Goal: Information Seeking & Learning: Learn about a topic

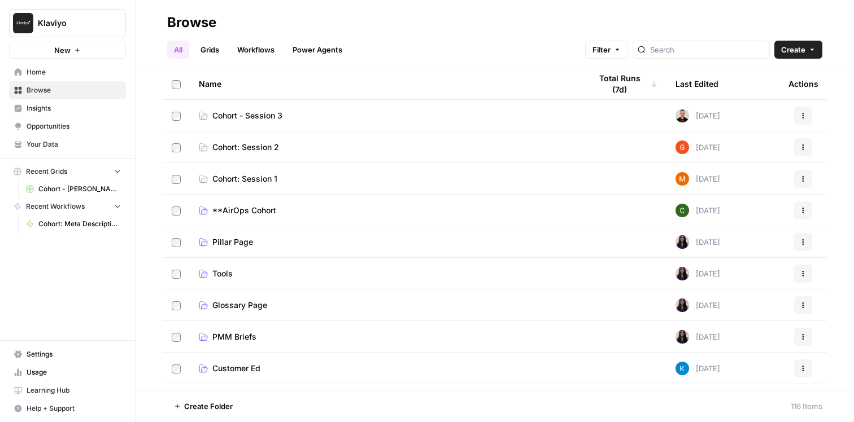
click at [308, 276] on link "Tools" at bounding box center [386, 273] width 374 height 11
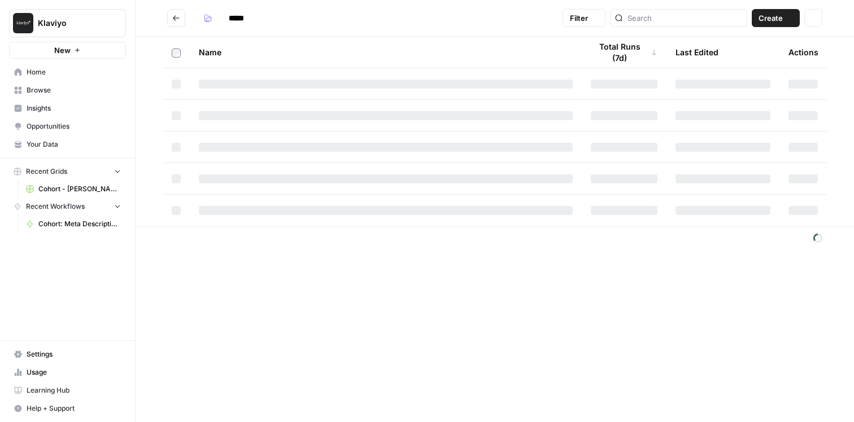
click at [308, 276] on div "***** Filter Create Actions Name Total Runs (7d) Last Edited Actions" at bounding box center [495, 211] width 718 height 422
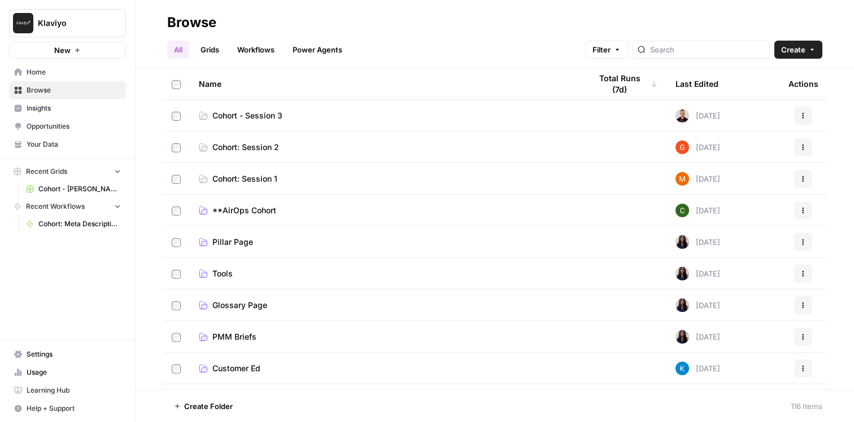
click at [49, 78] on link "Home" at bounding box center [67, 72] width 117 height 18
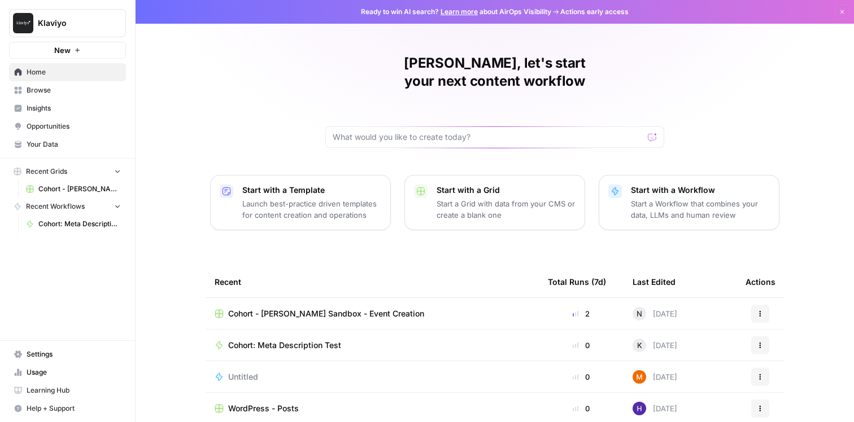
click at [60, 90] on span "Browse" at bounding box center [74, 90] width 94 height 10
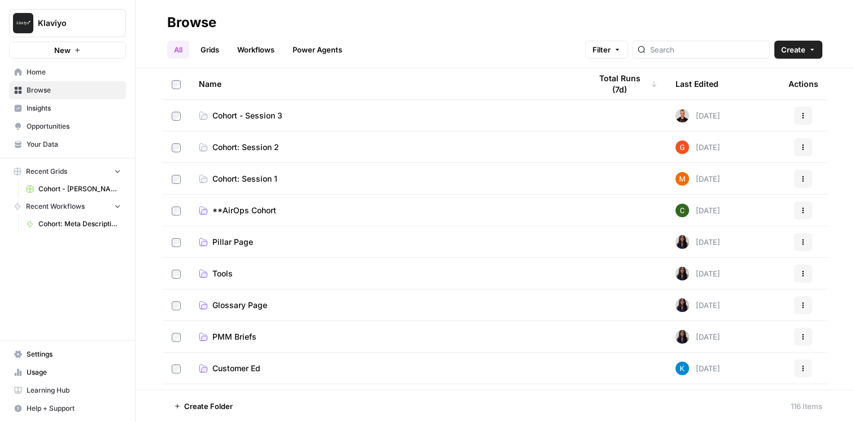
click at [71, 126] on span "Opportunities" at bounding box center [74, 126] width 94 height 10
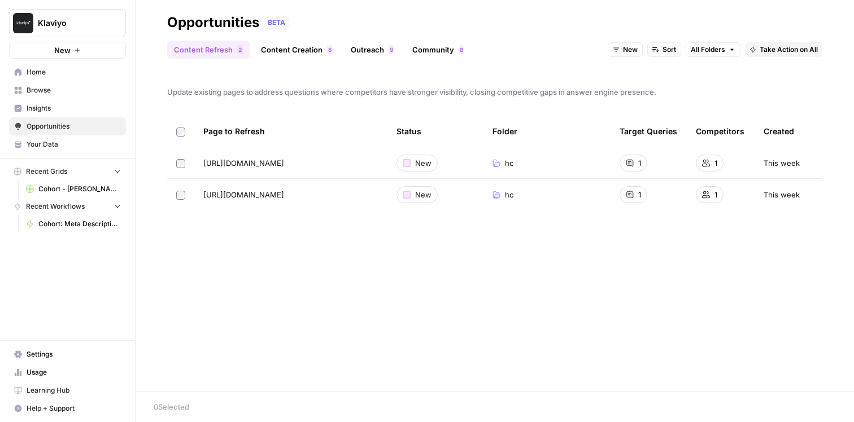
click at [57, 145] on span "Your Data" at bounding box center [74, 144] width 94 height 10
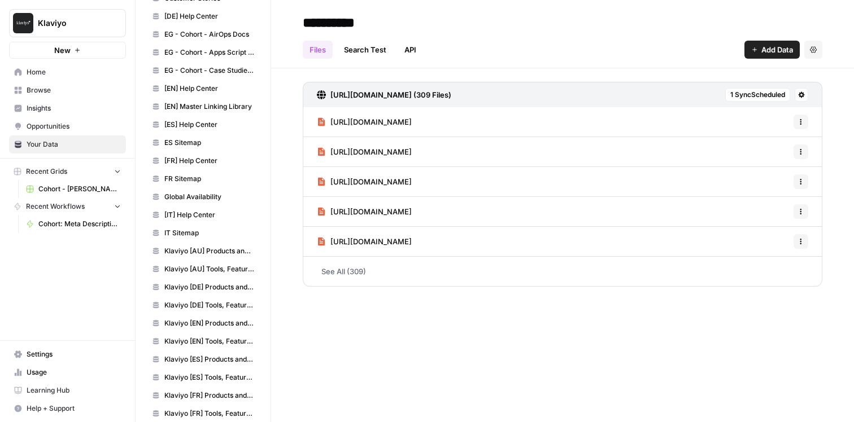
scroll to position [224, 0]
click at [214, 106] on span "[EN] Master Linking Library" at bounding box center [209, 108] width 90 height 10
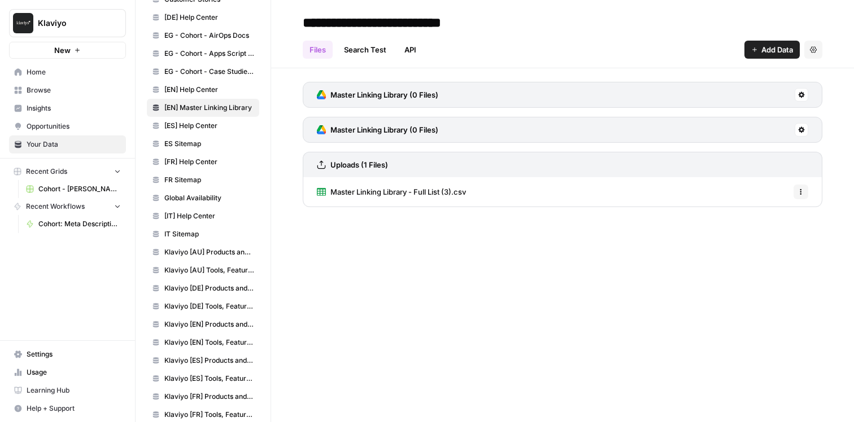
click at [379, 192] on span "Master Linking Library - Full List (3).csv" at bounding box center [398, 191] width 136 height 11
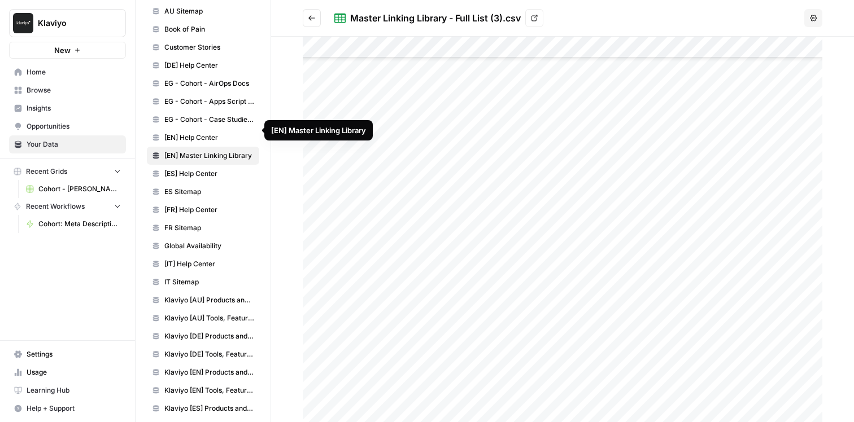
scroll to position [160, 0]
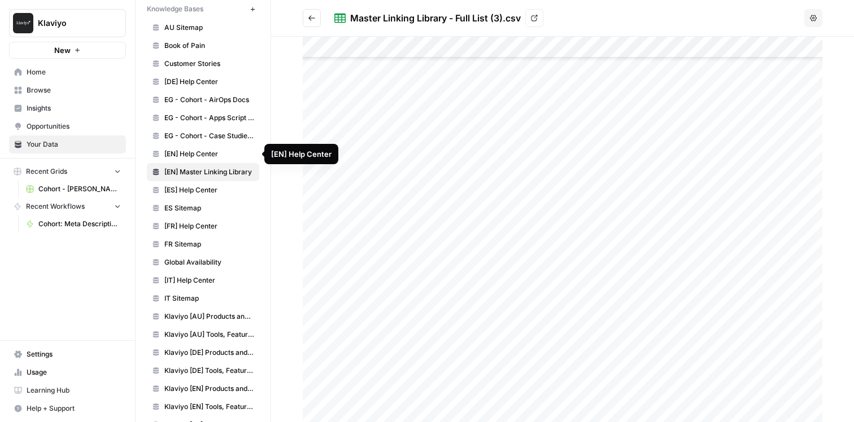
click at [224, 156] on span "[EN] Help Center" at bounding box center [209, 154] width 90 height 10
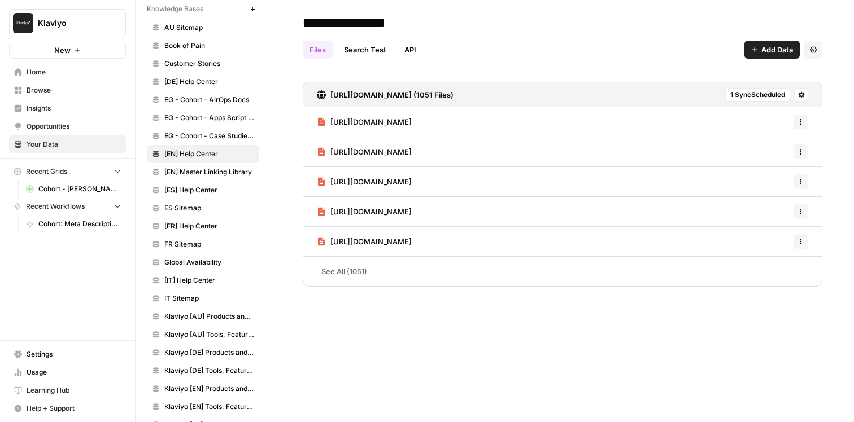
click at [348, 270] on link "See All (1051)" at bounding box center [562, 271] width 519 height 29
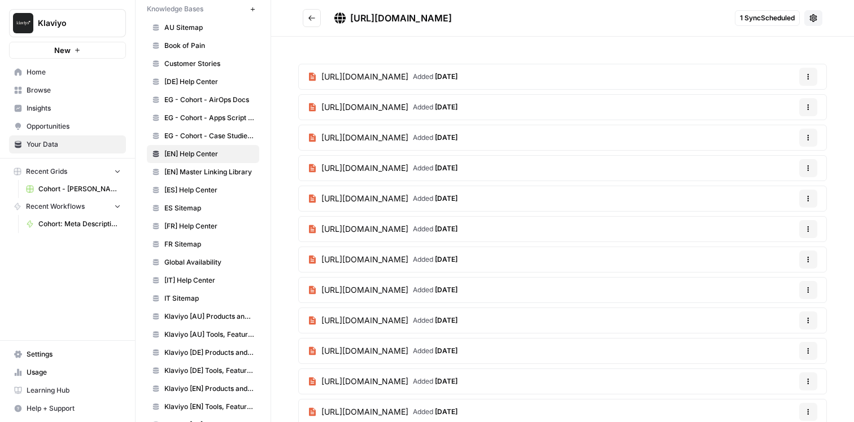
click at [45, 126] on span "Opportunities" at bounding box center [74, 126] width 94 height 10
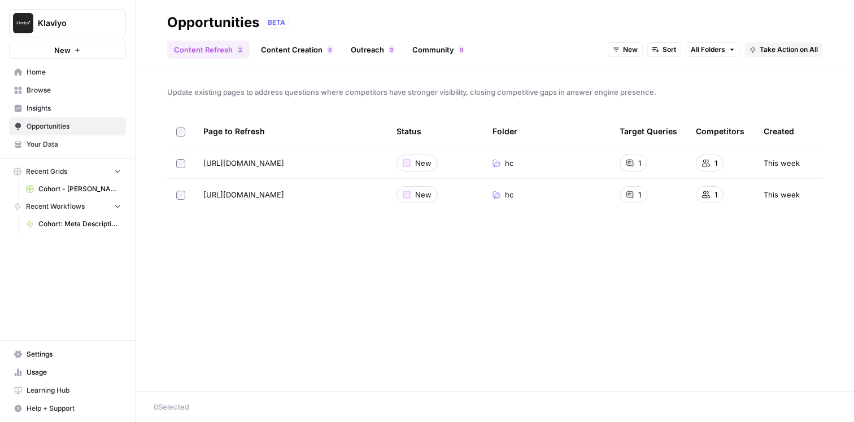
click at [47, 106] on span "Insights" at bounding box center [74, 108] width 94 height 10
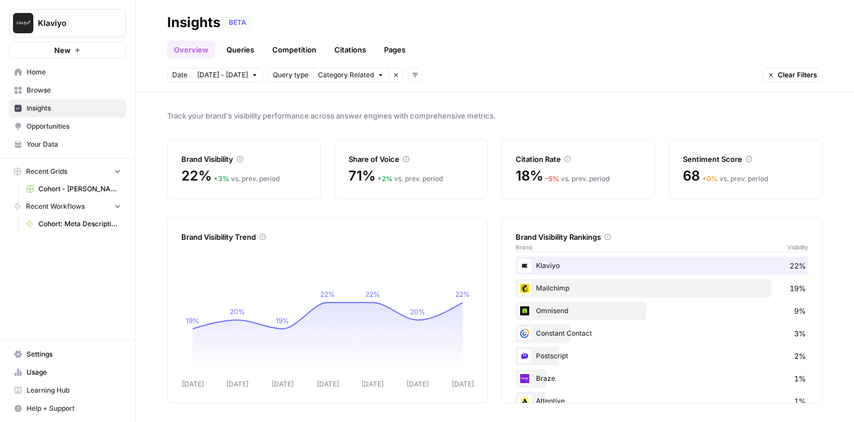
click at [52, 90] on span "Browse" at bounding box center [74, 90] width 94 height 10
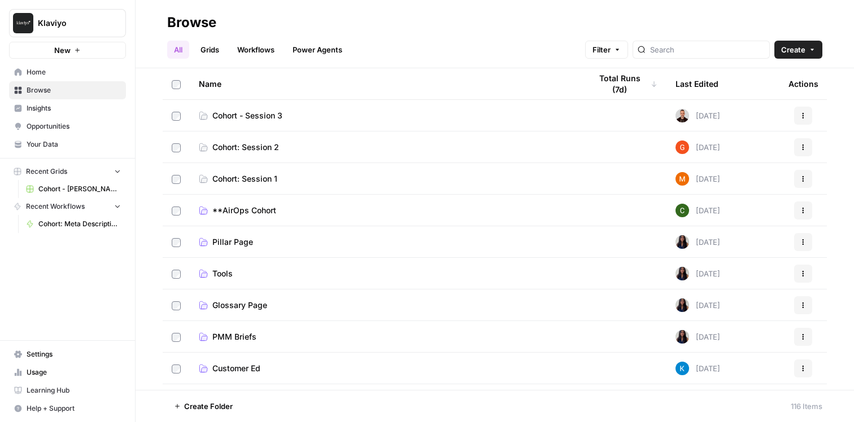
click at [55, 80] on link "Home" at bounding box center [67, 72] width 117 height 18
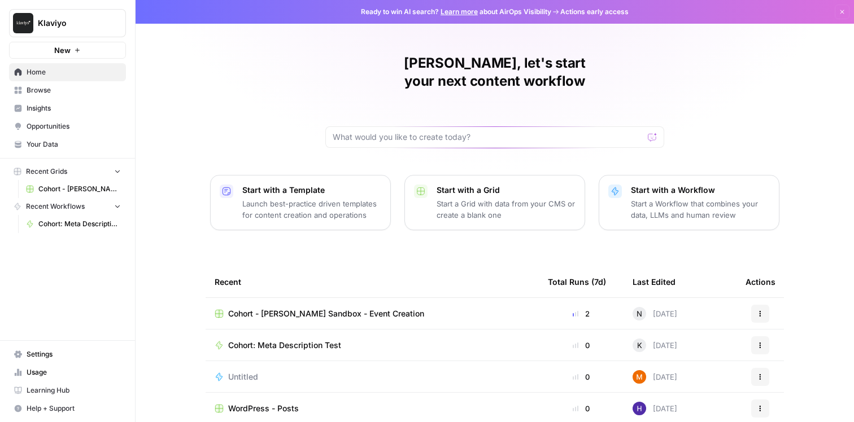
click at [53, 139] on span "Your Data" at bounding box center [74, 144] width 94 height 10
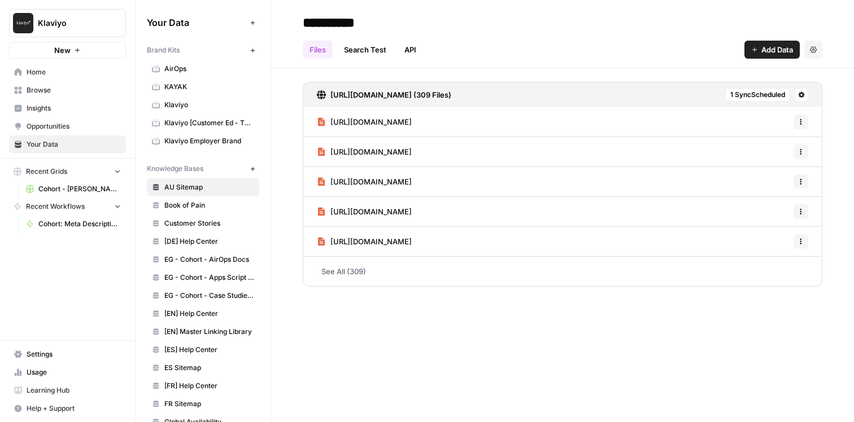
click at [56, 395] on span "Learning Hub" at bounding box center [74, 391] width 94 height 10
